Goal: Information Seeking & Learning: Understand process/instructions

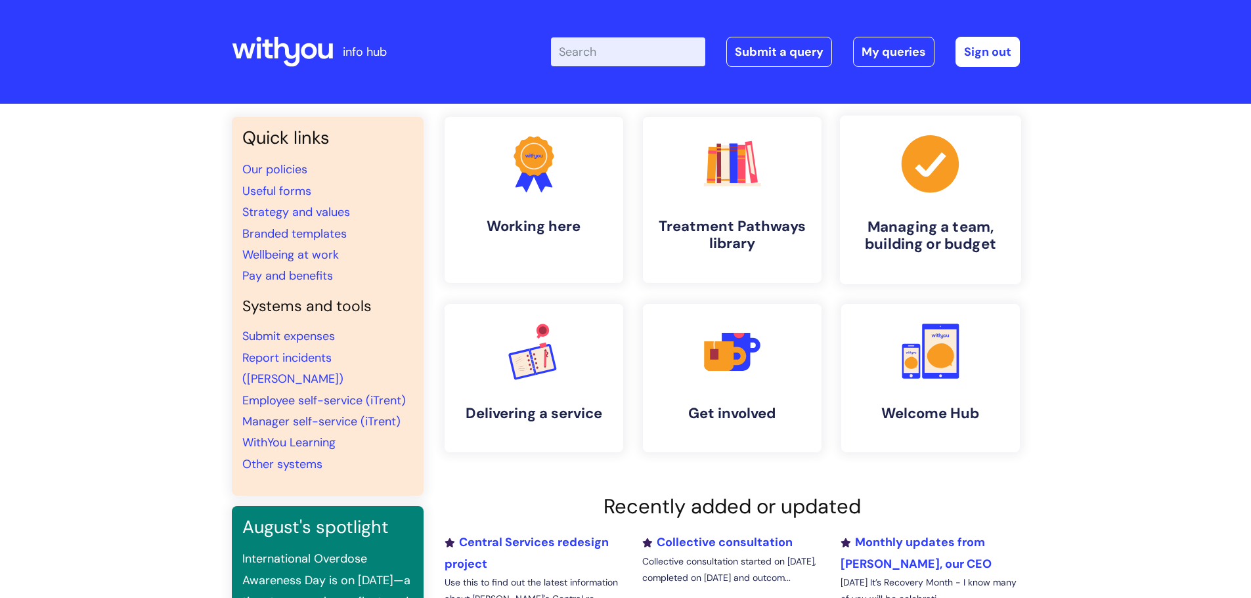
click at [875, 197] on link ".cls-1{fill:#a53144;stroke-width:0px;} Managing a team, building or budget" at bounding box center [929, 200] width 181 height 169
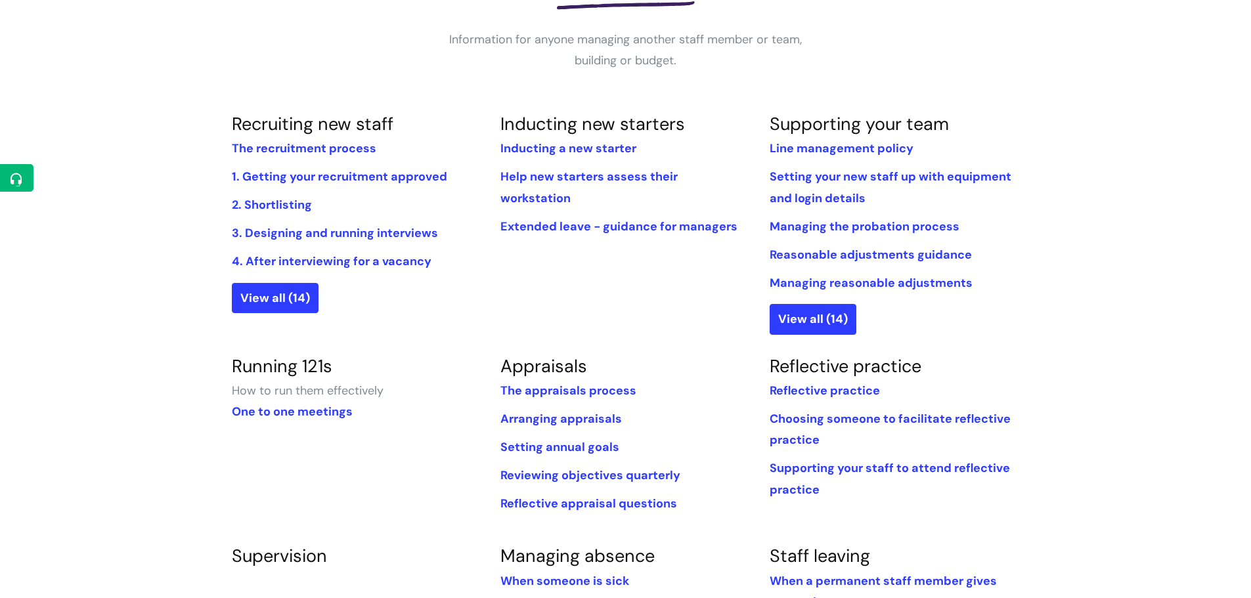
scroll to position [525, 0]
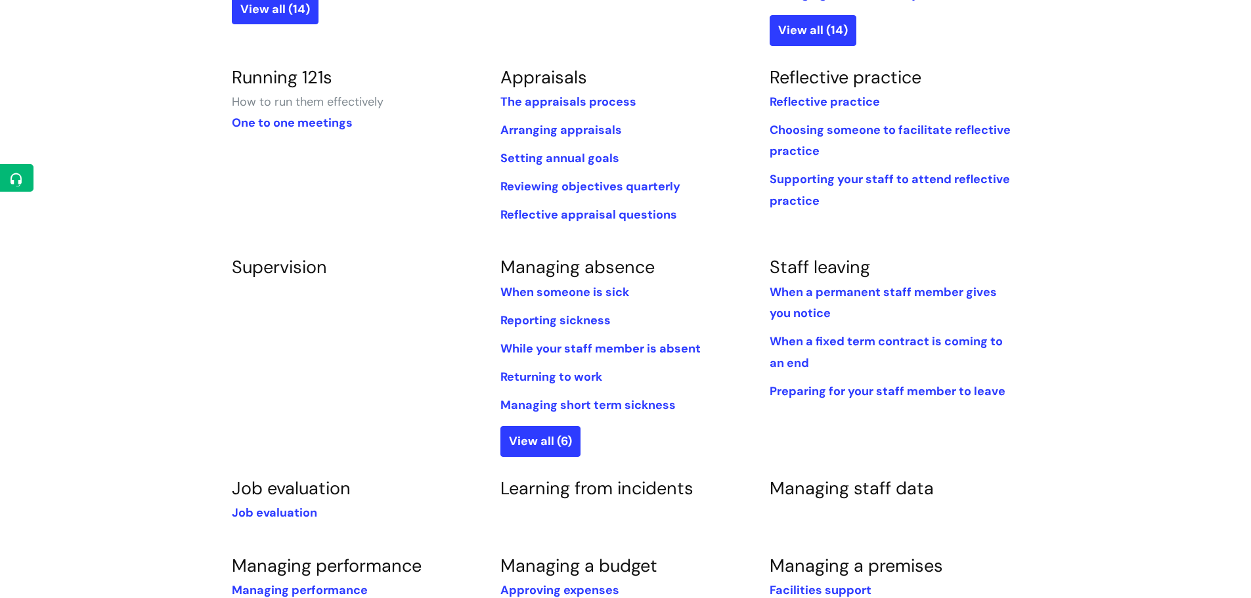
click at [849, 303] on li "When a permanent staff member gives you notice" at bounding box center [895, 303] width 250 height 43
click at [841, 298] on link "When a permanent staff member gives you notice" at bounding box center [883, 302] width 227 height 37
